Goal: Information Seeking & Learning: Learn about a topic

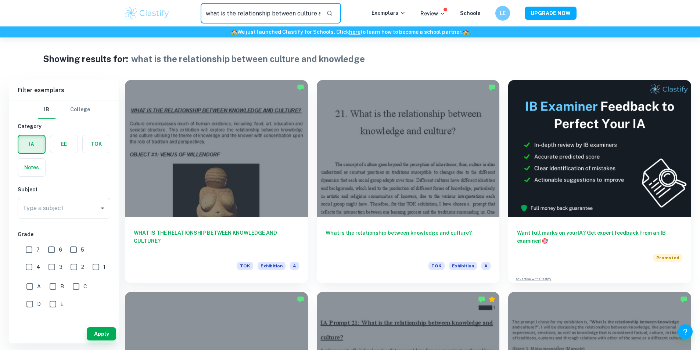
scroll to position [0, 35]
drag, startPoint x: 203, startPoint y: 13, endPoint x: 552, endPoint y: 29, distance: 349.7
click at [553, 30] on header "what is the relationship between culture and knowledge ​ Exemplars Review Schoo…" at bounding box center [350, 19] width 700 height 38
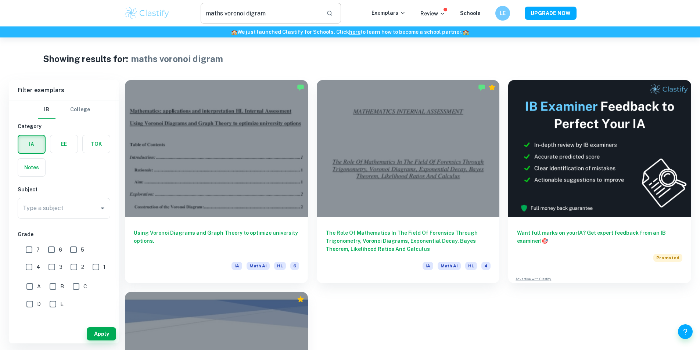
click at [253, 12] on input "maths voronoi digram" at bounding box center [261, 13] width 120 height 21
type input "maths voronoi diagram"
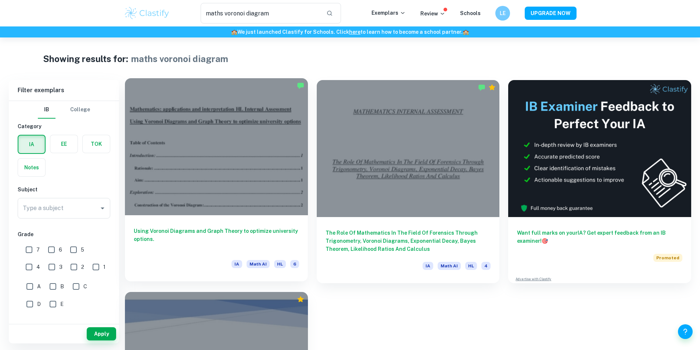
click at [217, 131] on div at bounding box center [216, 146] width 183 height 137
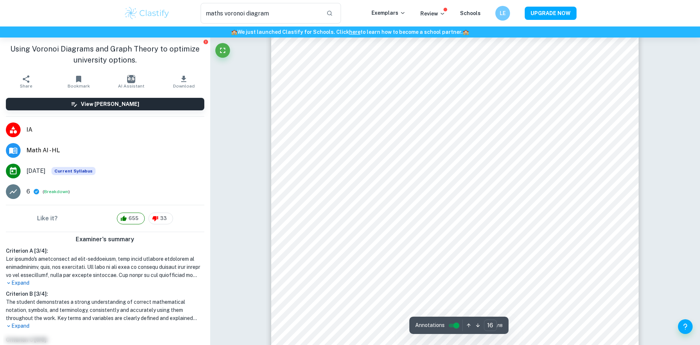
scroll to position [8157, 0]
type input "18"
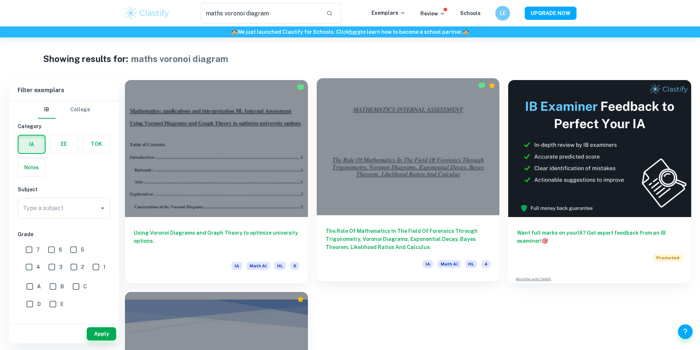
click at [358, 119] on div at bounding box center [408, 146] width 183 height 137
